Goal: Information Seeking & Learning: Learn about a topic

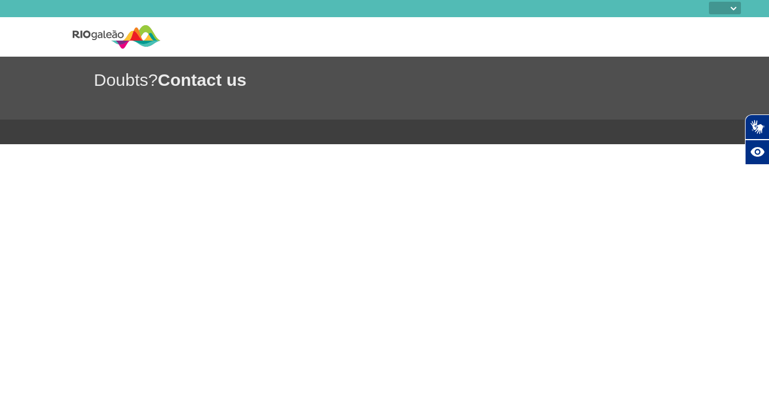
select select
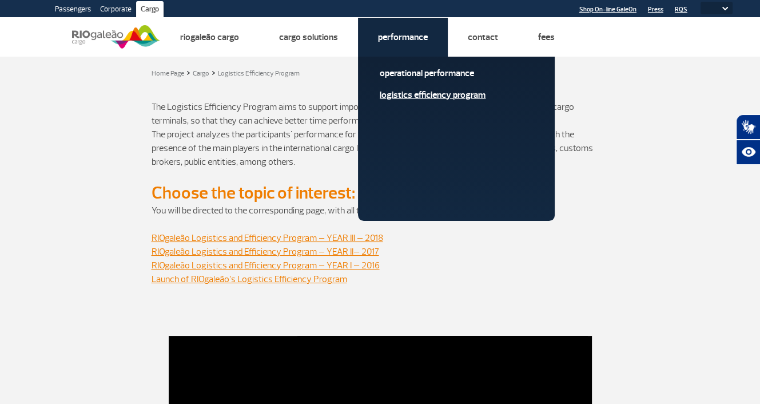
click at [415, 93] on link "Logistics Efficiency Program" at bounding box center [456, 95] width 153 height 13
click at [415, 94] on link "Logistics Efficiency Program" at bounding box center [456, 95] width 153 height 13
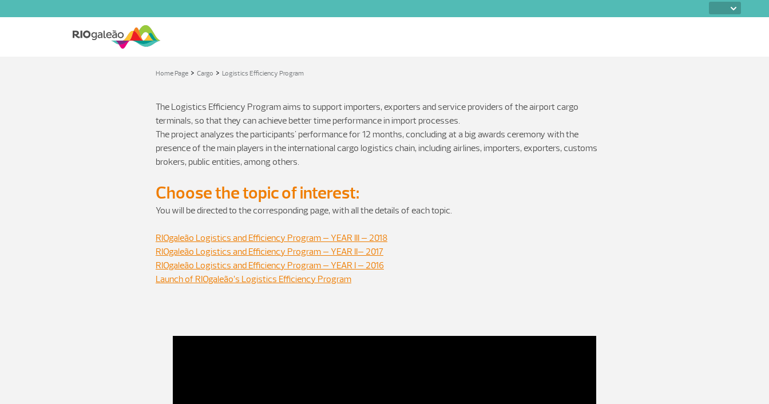
select select
